Goal: Task Accomplishment & Management: Use online tool/utility

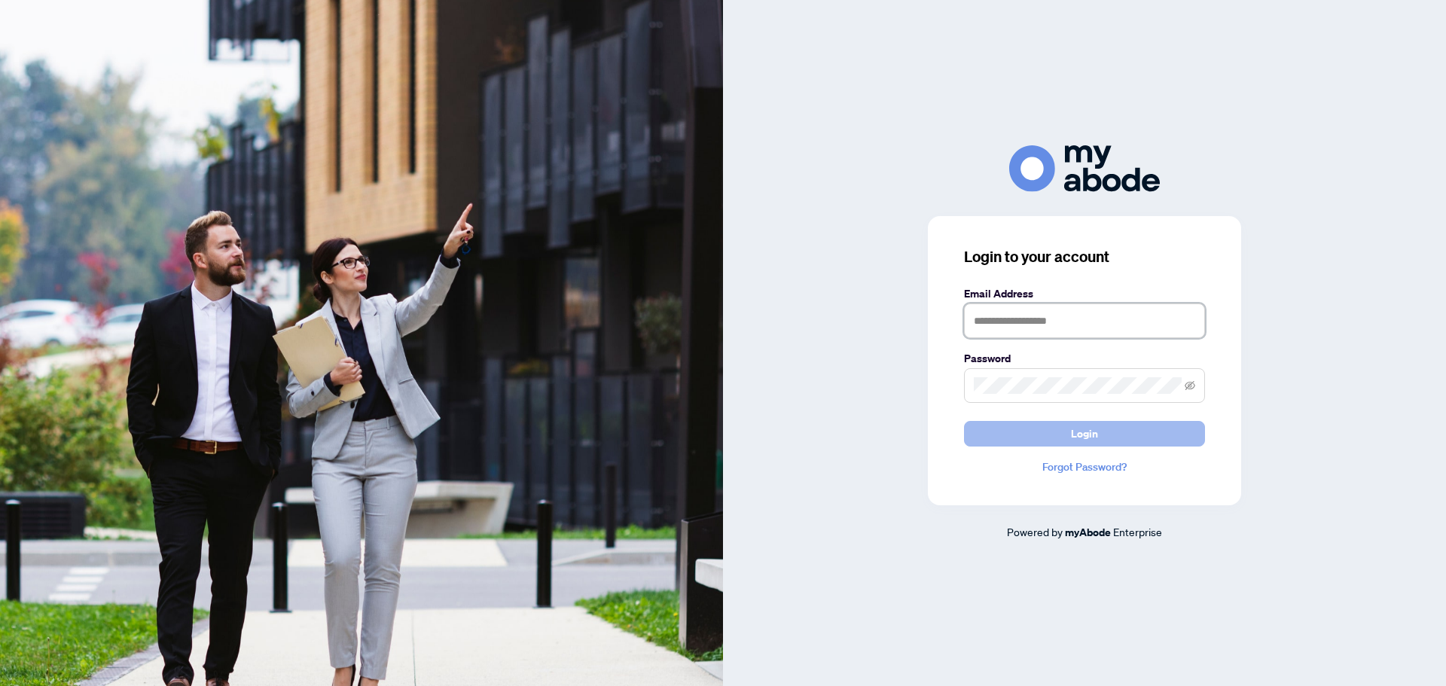
type input "**********"
click at [1121, 443] on button "Login" at bounding box center [1084, 434] width 241 height 26
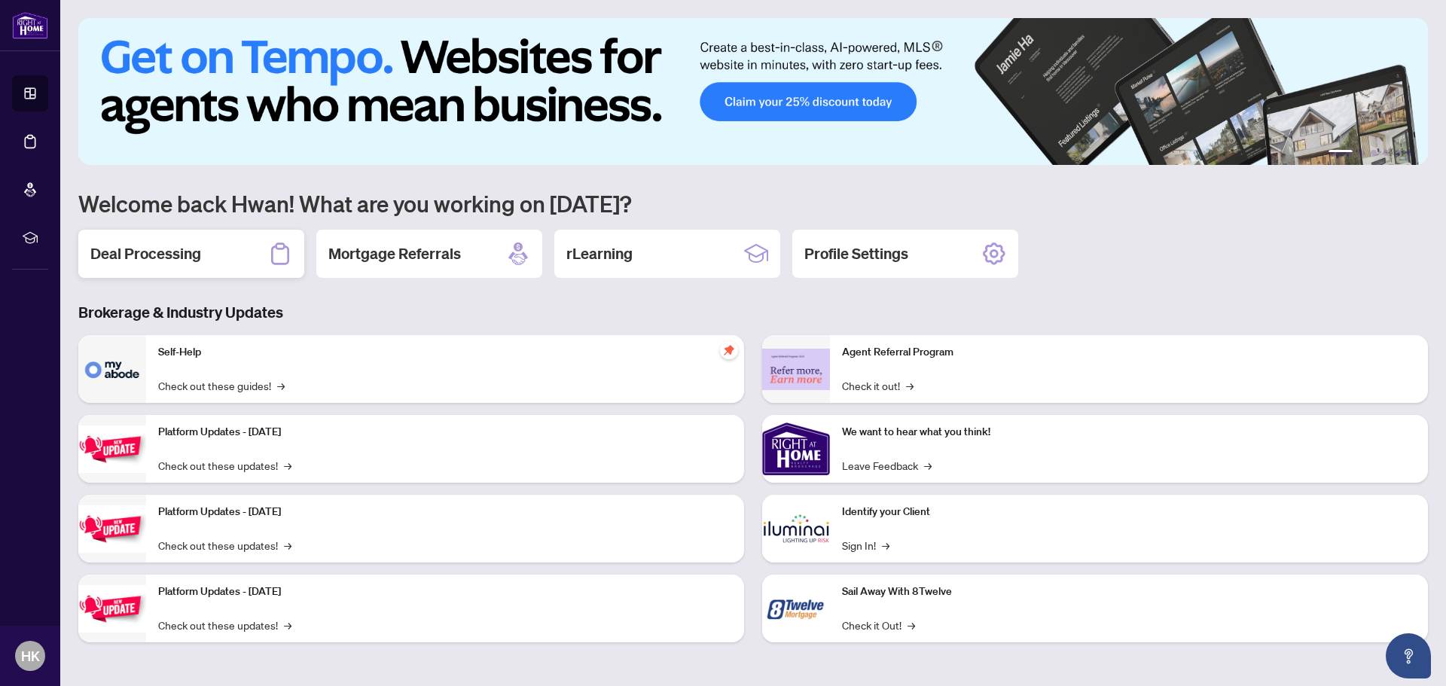
click at [227, 258] on div "Deal Processing" at bounding box center [191, 254] width 226 height 48
